Goal: Task Accomplishment & Management: Use online tool/utility

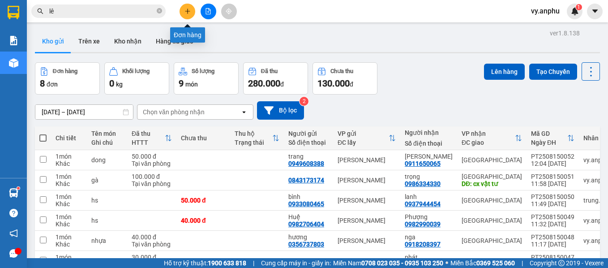
click at [188, 10] on icon "plus" at bounding box center [187, 11] width 6 height 6
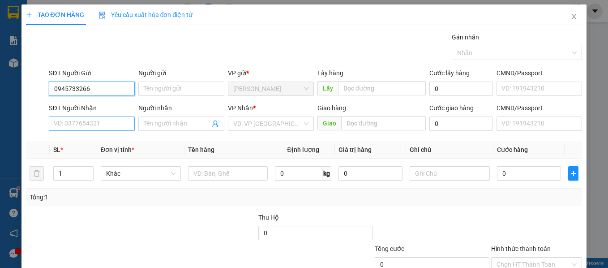
type input "0945733266"
click at [110, 122] on input "SĐT Người Nhận" at bounding box center [92, 123] width 86 height 14
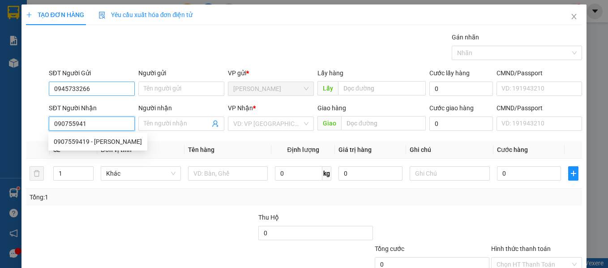
type input "0907559419"
click at [111, 138] on div "0907559419 - [PERSON_NAME]" at bounding box center [98, 142] width 88 height 10
type input "[PERSON_NAME]"
type input "40.000"
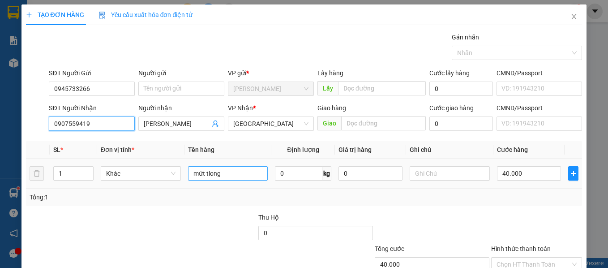
type input "0907559419"
drag, startPoint x: 240, startPoint y: 174, endPoint x: 184, endPoint y: 176, distance: 56.0
click at [184, 176] on td "mứt tlong" at bounding box center [227, 173] width 87 height 30
type input "hs"
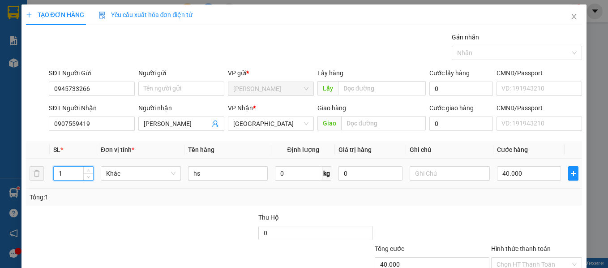
drag, startPoint x: 74, startPoint y: 177, endPoint x: 43, endPoint y: 177, distance: 31.3
click at [43, 177] on tr "1 Khác hs 0 kg 0 40.000" at bounding box center [304, 173] width 556 height 30
type input "2"
click at [526, 174] on input "40.000" at bounding box center [529, 173] width 64 height 14
type input "1"
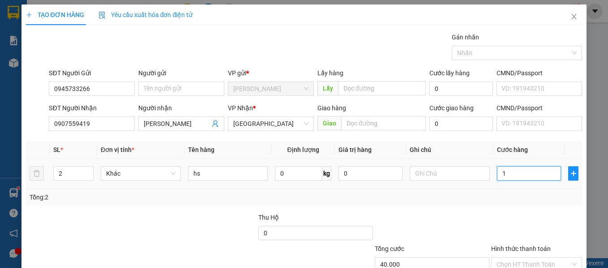
type input "1"
type input "10"
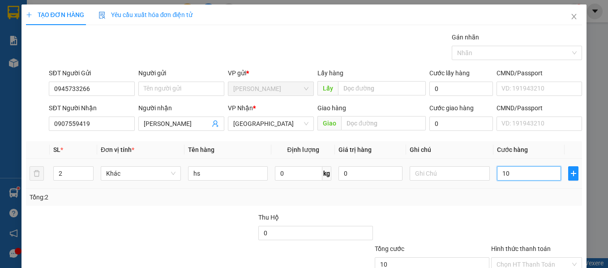
type input "100"
type input "100.000"
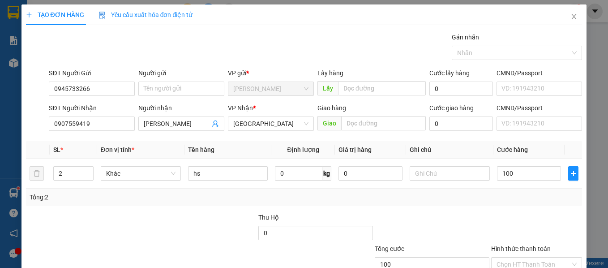
type input "100.000"
click at [527, 189] on div "Tổng: 2" at bounding box center [304, 196] width 556 height 17
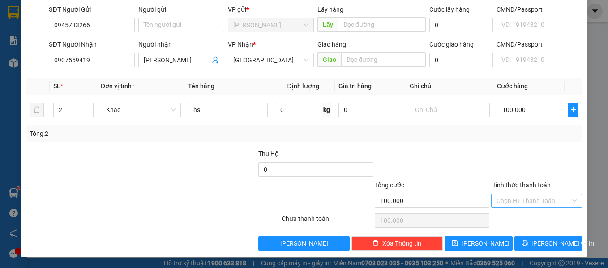
click at [523, 206] on input "Hình thức thanh toán" at bounding box center [533, 200] width 74 height 13
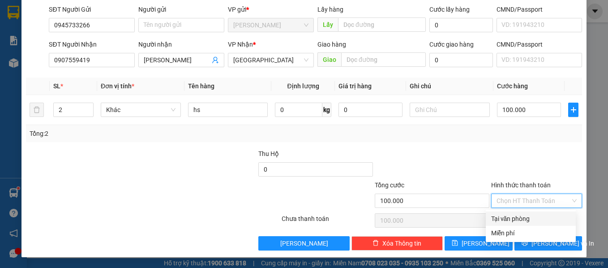
click at [529, 219] on div "Tại văn phòng" at bounding box center [530, 219] width 79 height 10
type input "0"
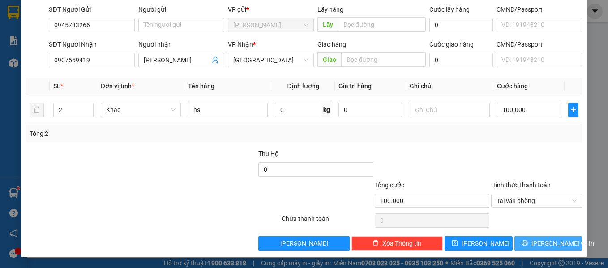
click at [539, 240] on span "[PERSON_NAME] và In" at bounding box center [562, 243] width 63 height 10
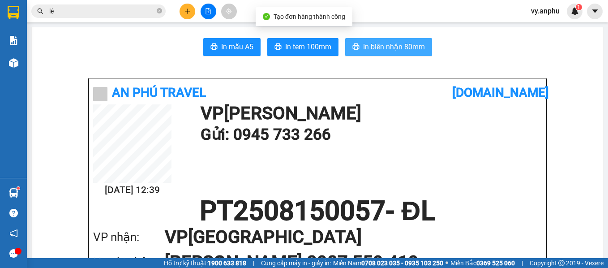
click at [366, 48] on span "In biên nhận 80mm" at bounding box center [394, 46] width 62 height 11
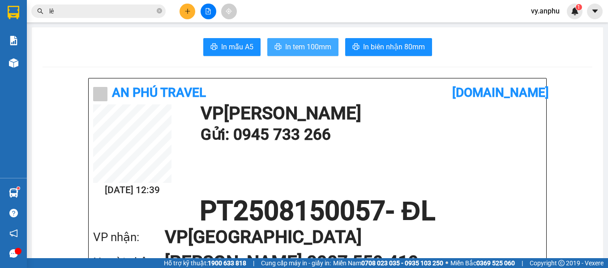
click at [321, 45] on span "In tem 100mm" at bounding box center [308, 46] width 46 height 11
click at [188, 12] on icon "plus" at bounding box center [187, 11] width 0 height 5
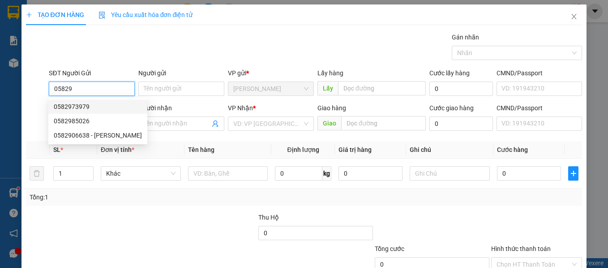
click at [97, 107] on div "0582973979" at bounding box center [98, 107] width 88 height 10
type input "0582973979"
type input "ninh loan"
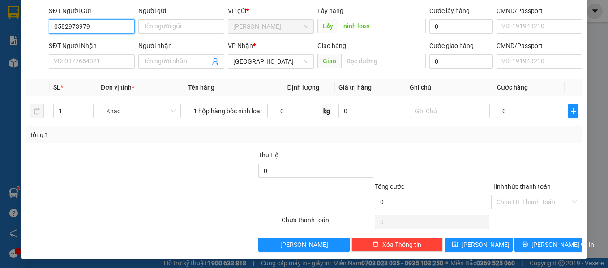
scroll to position [64, 0]
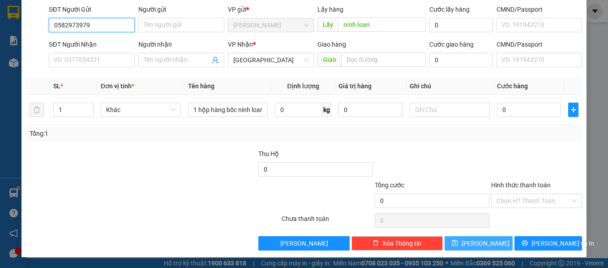
type input "0582973979"
click at [492, 240] on button "[PERSON_NAME]" at bounding box center [479, 243] width 68 height 14
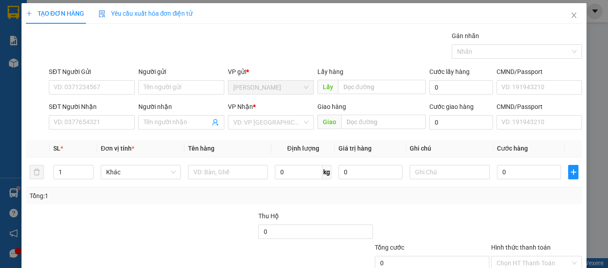
scroll to position [0, 0]
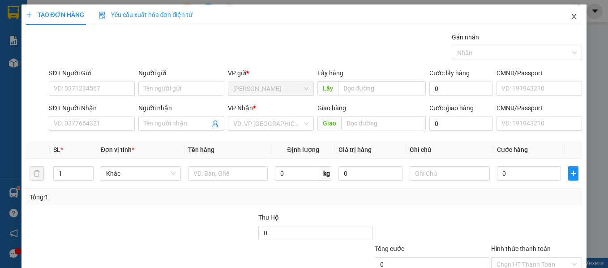
click at [570, 21] on span "Close" at bounding box center [573, 16] width 25 height 25
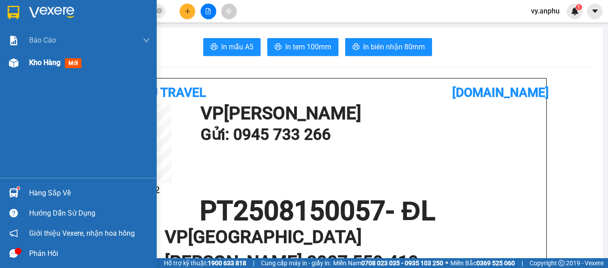
click at [25, 65] on div "Kho hàng mới" at bounding box center [78, 62] width 157 height 22
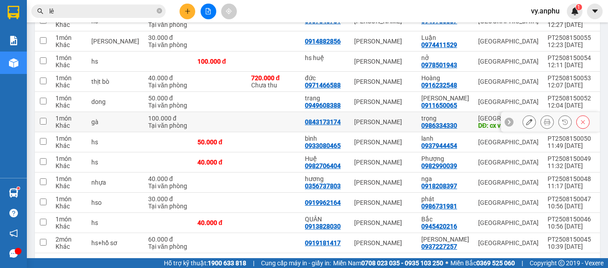
scroll to position [222, 0]
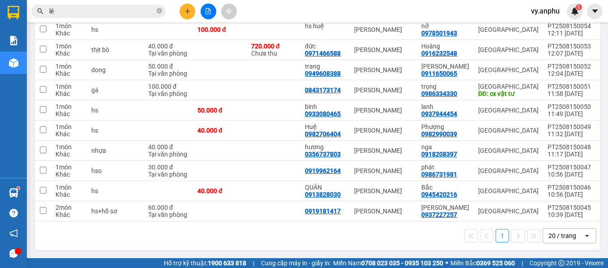
click at [557, 237] on div "20 / trang" at bounding box center [562, 235] width 28 height 9
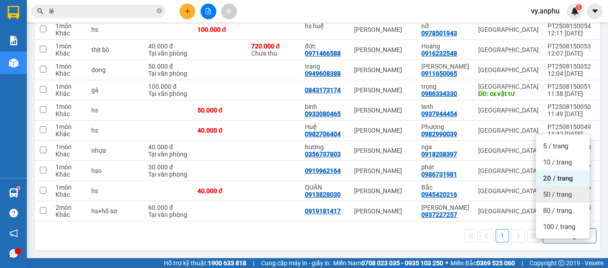
click at [555, 190] on span "50 / trang" at bounding box center [557, 194] width 29 height 9
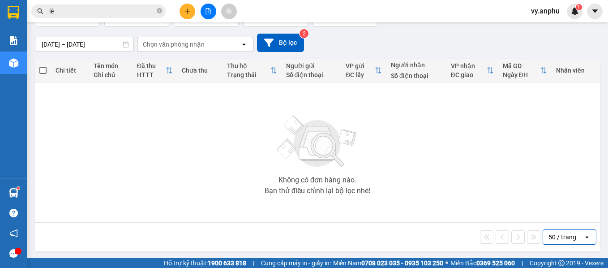
scroll to position [69, 0]
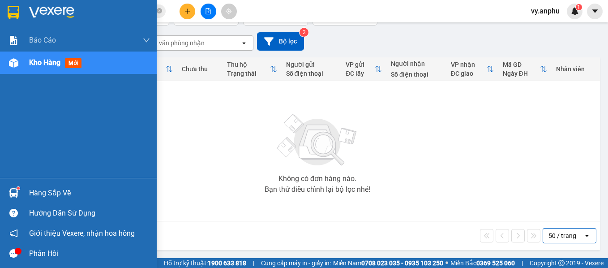
click at [42, 62] on span "Kho hàng" at bounding box center [44, 62] width 31 height 9
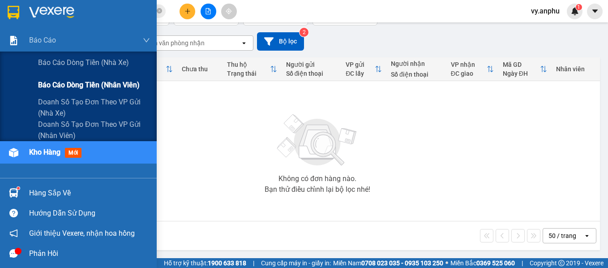
click at [78, 81] on span "Báo cáo dòng tiền (nhân viên)" at bounding box center [89, 84] width 102 height 11
